Goal: Task Accomplishment & Management: Complete application form

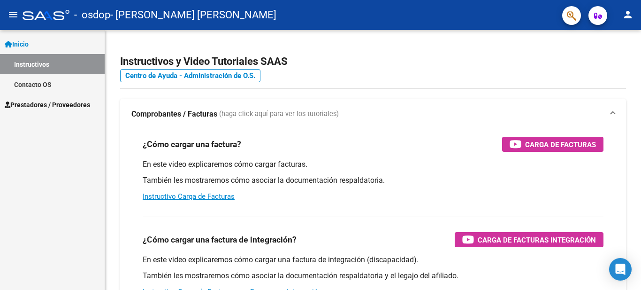
click at [70, 106] on span "Prestadores / Proveedores" at bounding box center [47, 105] width 85 height 10
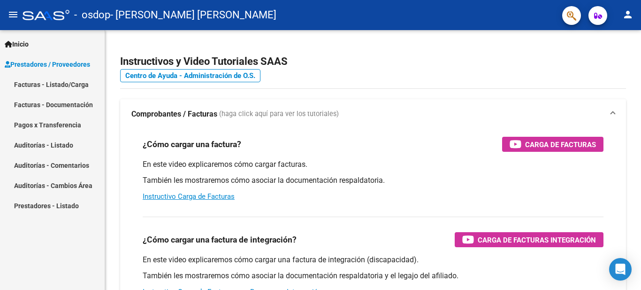
click at [72, 84] on link "Facturas - Listado/Carga" at bounding box center [52, 84] width 105 height 20
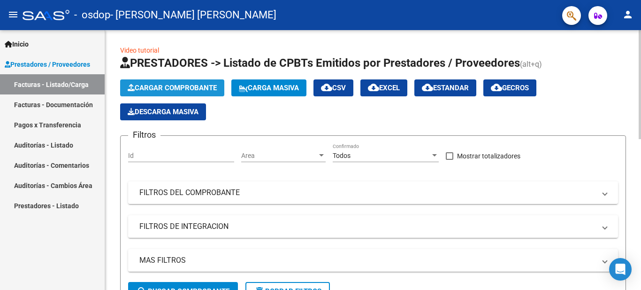
click at [173, 85] on span "Cargar Comprobante" at bounding box center [172, 88] width 89 height 8
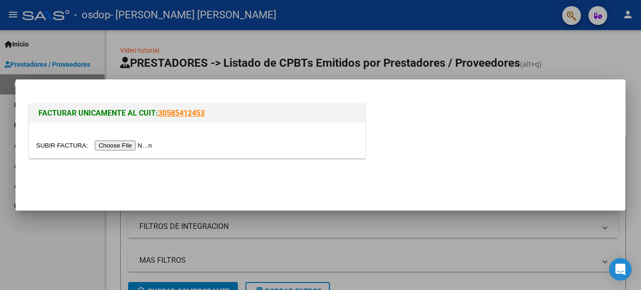
click at [122, 147] on input "file" at bounding box center [95, 145] width 119 height 10
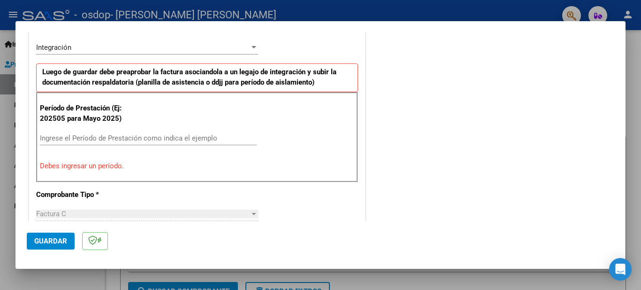
scroll to position [238, 0]
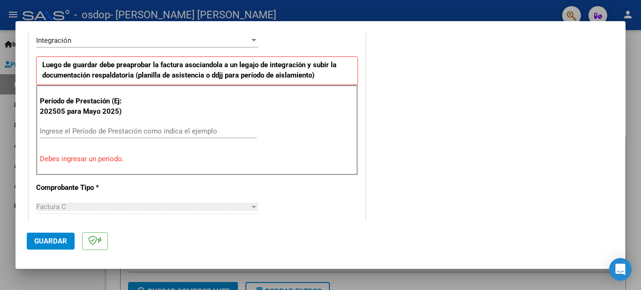
click at [78, 134] on input "Ingrese el Período de Prestación como indica el ejemplo" at bounding box center [148, 131] width 217 height 8
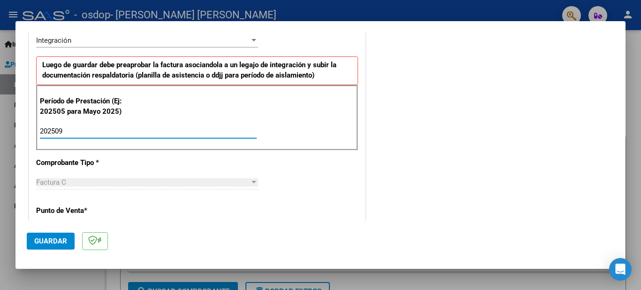
type input "202509"
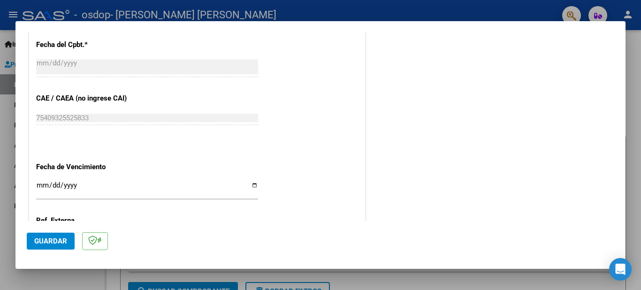
scroll to position [582, 0]
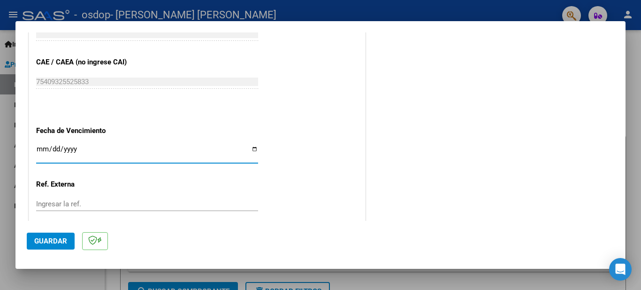
click at [252, 149] on input "Ingresar la fecha" at bounding box center [147, 152] width 222 height 15
type input "[DATE]"
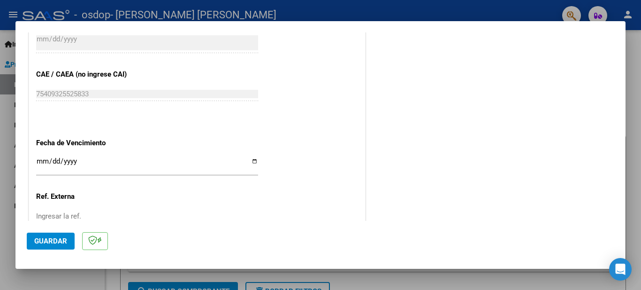
scroll to position [633, 0]
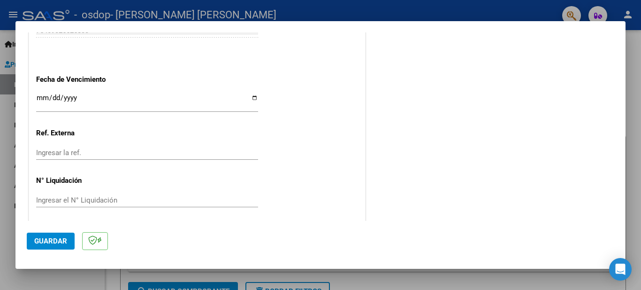
click at [45, 240] on span "Guardar" at bounding box center [50, 241] width 33 height 8
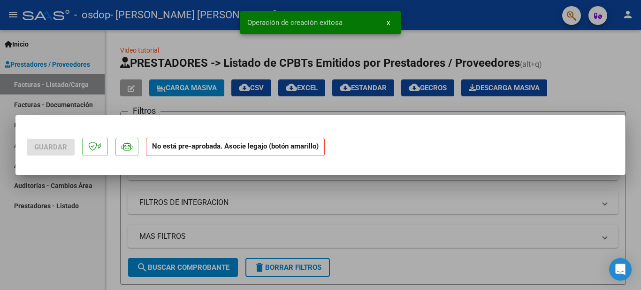
scroll to position [0, 0]
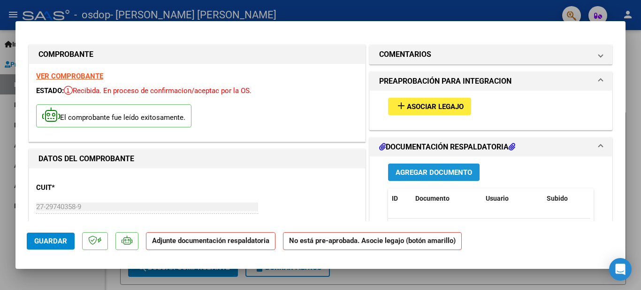
click at [415, 176] on span "Agregar Documento" at bounding box center [434, 172] width 77 height 8
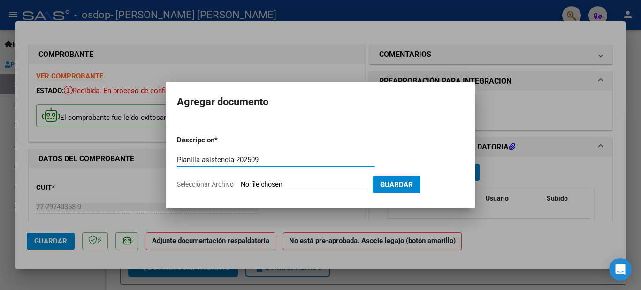
type input "Planilla asistencia 202509"
click at [274, 185] on input "Seleccionar Archivo" at bounding box center [303, 184] width 124 height 9
type input "C:\fakepath\[PERSON_NAME] 9-25.pdf"
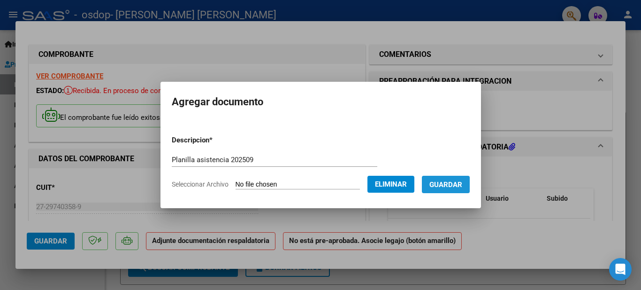
click at [452, 185] on span "Guardar" at bounding box center [446, 184] width 33 height 8
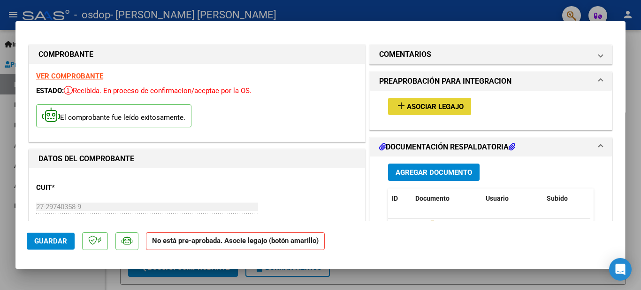
click at [431, 108] on span "Asociar Legajo" at bounding box center [435, 106] width 57 height 8
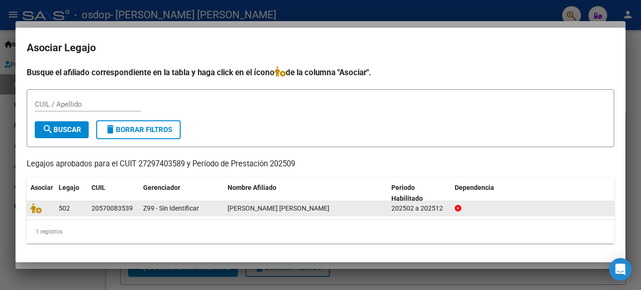
click at [75, 212] on div "502" at bounding box center [71, 208] width 25 height 11
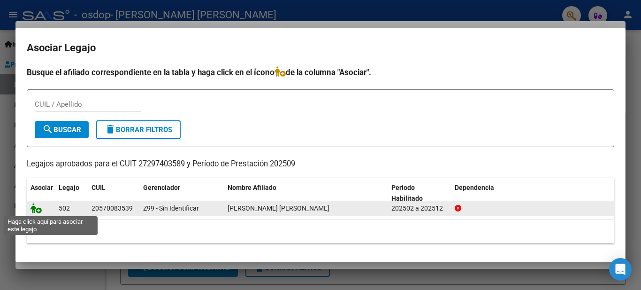
click at [35, 212] on icon at bounding box center [36, 208] width 11 height 10
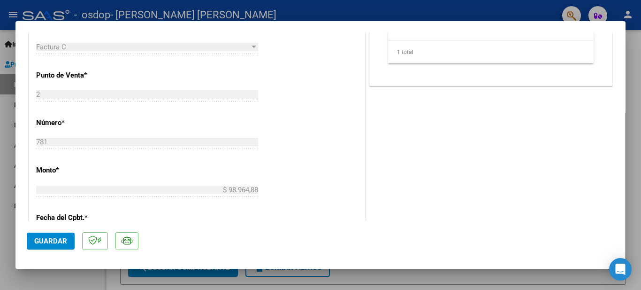
scroll to position [396, 0]
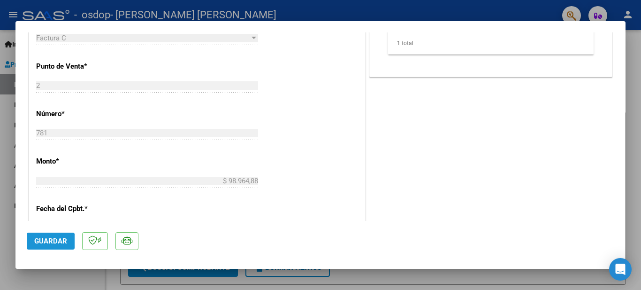
click at [43, 243] on span "Guardar" at bounding box center [50, 241] width 33 height 8
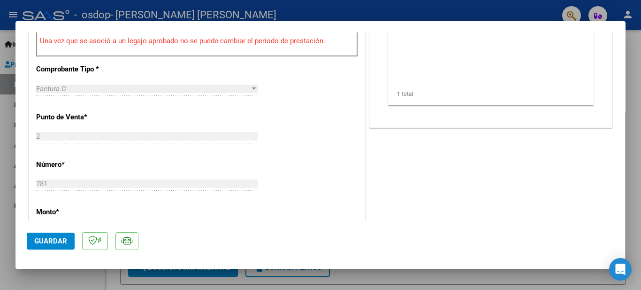
scroll to position [0, 0]
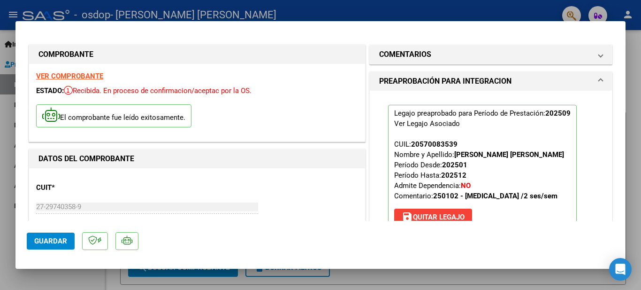
click at [632, 240] on div at bounding box center [320, 145] width 641 height 290
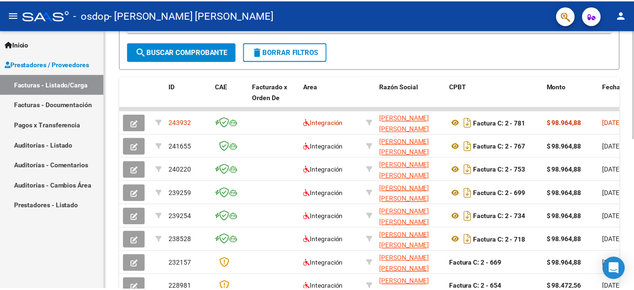
scroll to position [259, 0]
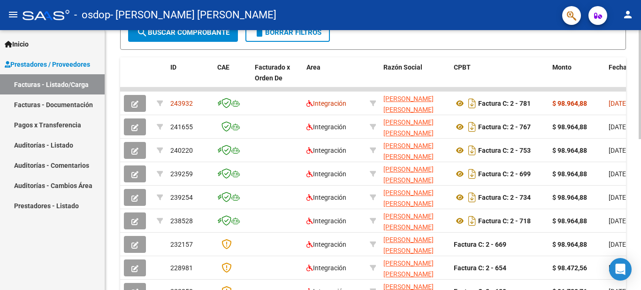
click at [641, 229] on div at bounding box center [640, 195] width 2 height 109
click at [630, 18] on mat-icon "person" at bounding box center [628, 14] width 11 height 11
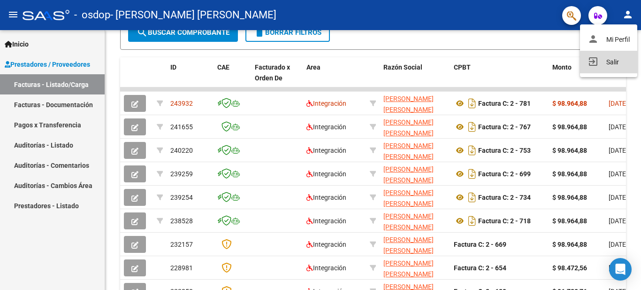
click at [612, 63] on button "exit_to_app Salir" at bounding box center [608, 62] width 57 height 23
